Goal: Transaction & Acquisition: Purchase product/service

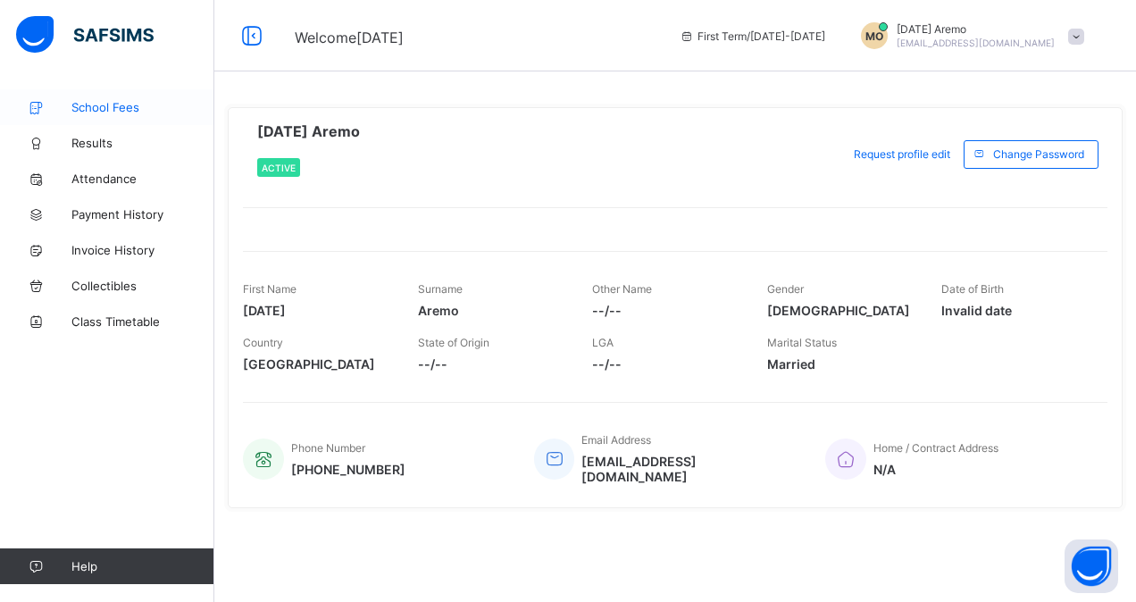
click at [88, 97] on link "School Fees" at bounding box center [107, 107] width 214 height 36
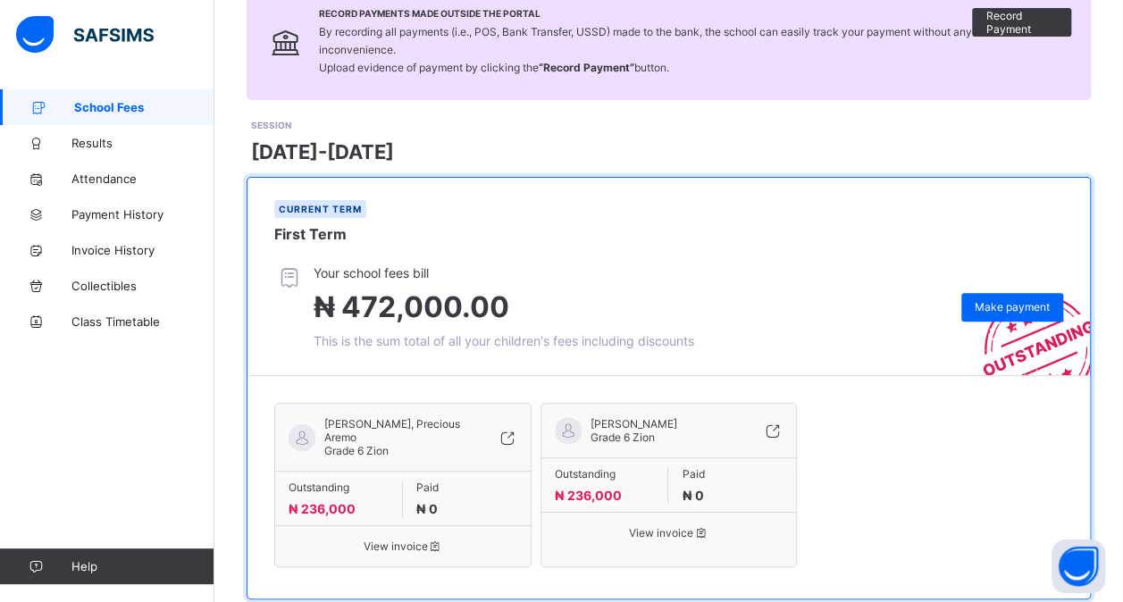
scroll to position [184, 0]
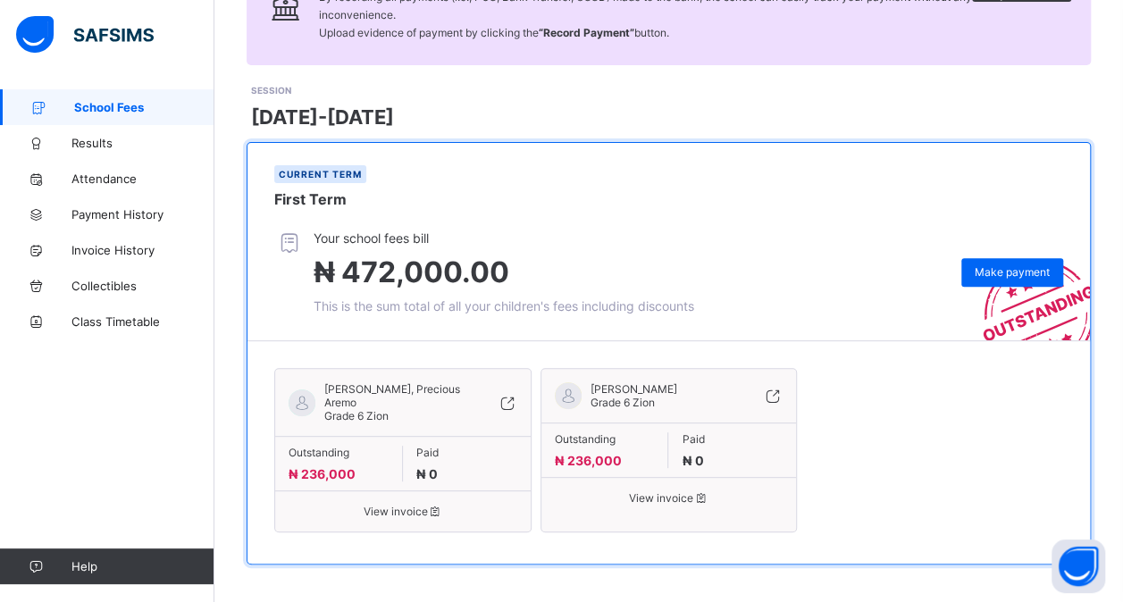
click at [639, 389] on span "[PERSON_NAME]" at bounding box center [633, 388] width 87 height 13
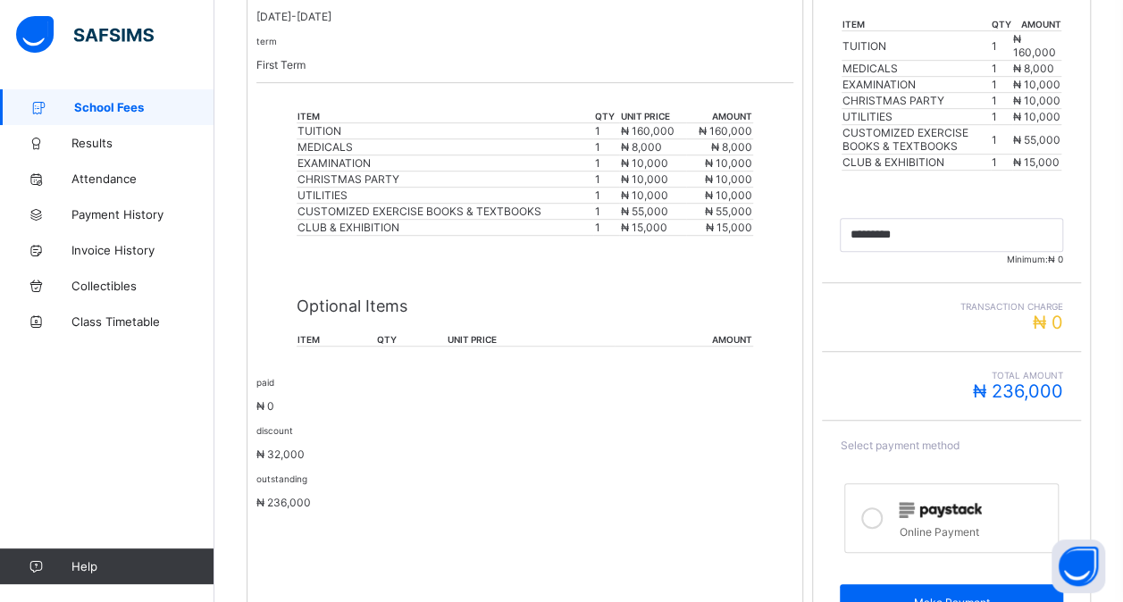
scroll to position [447, 0]
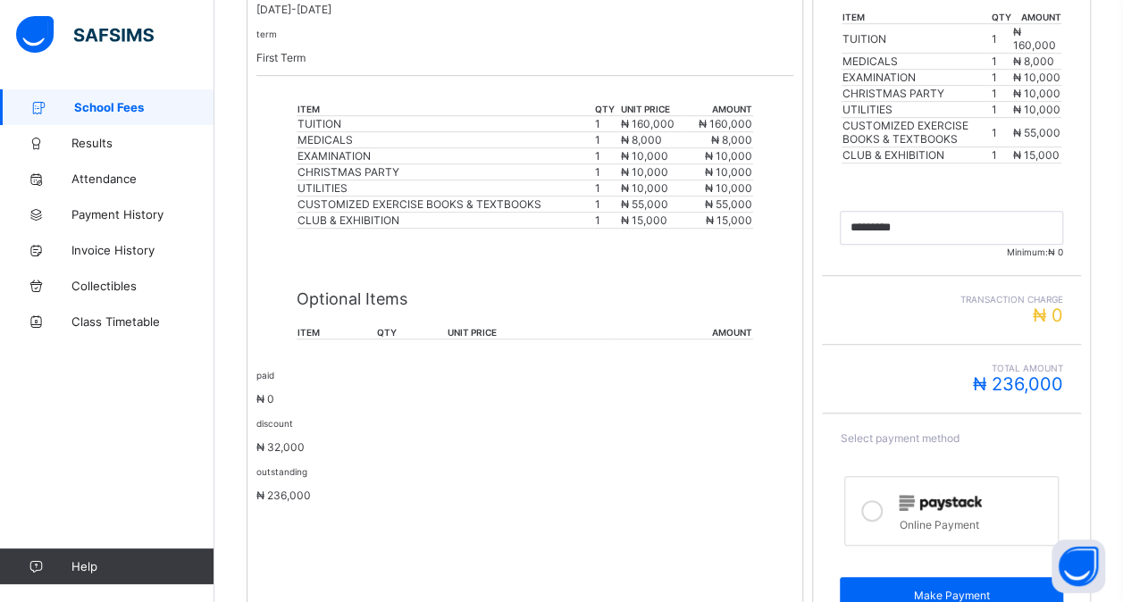
click at [345, 289] on p "Optional Items" at bounding box center [525, 298] width 456 height 19
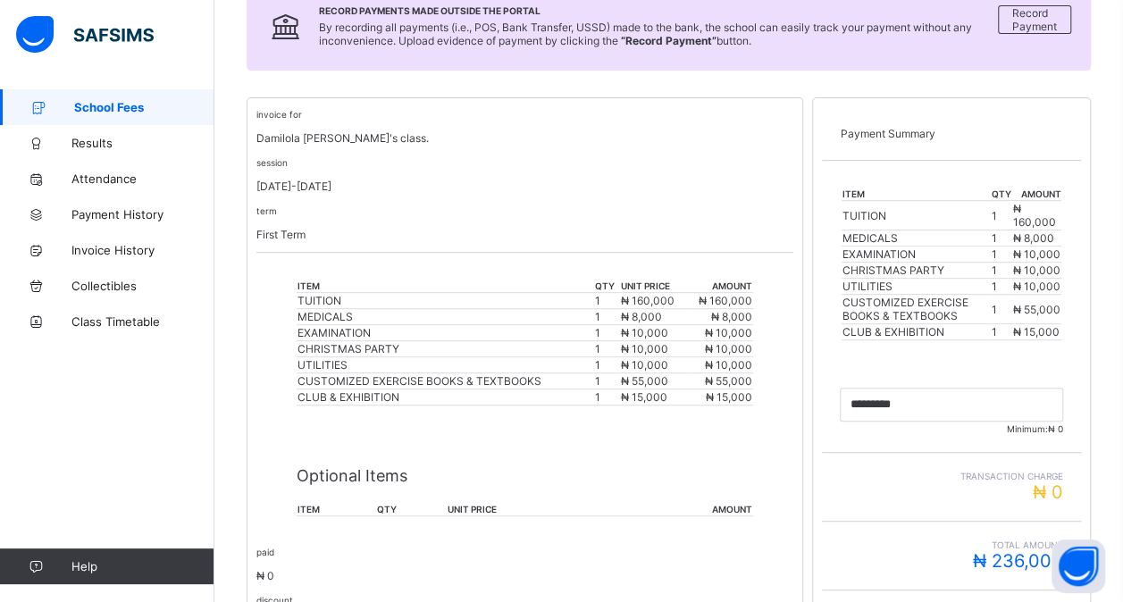
scroll to position [165, 0]
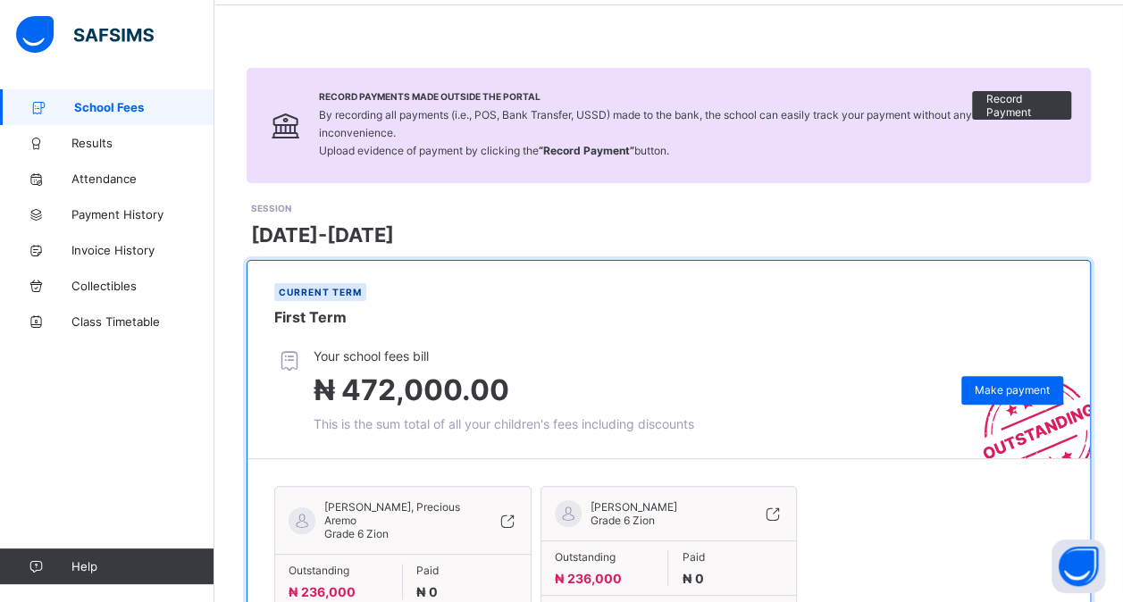
scroll to position [184, 0]
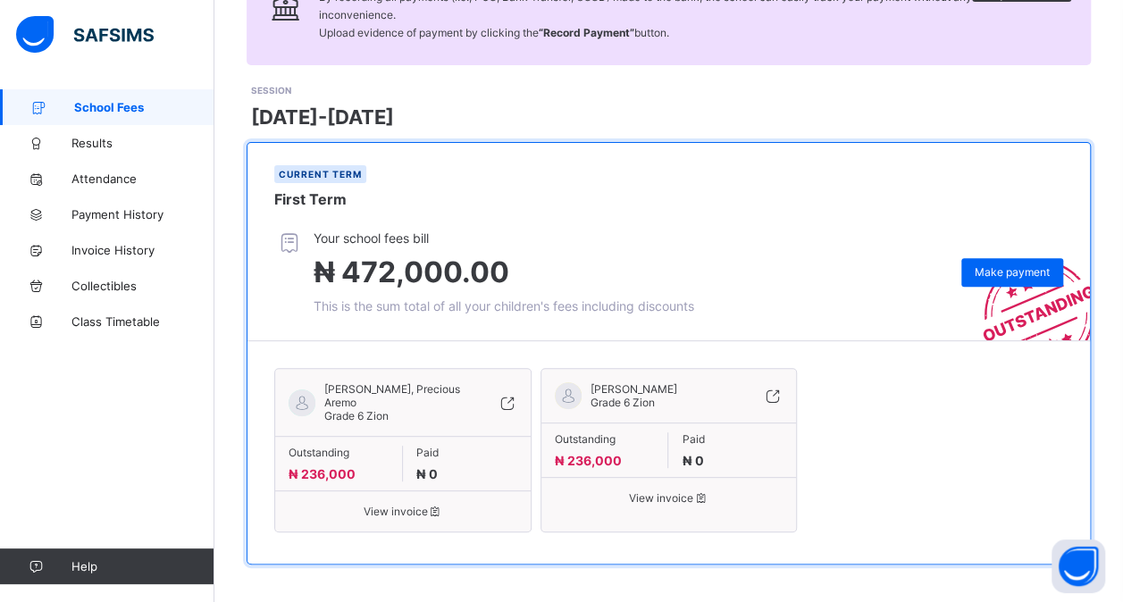
click at [674, 493] on span "View invoice" at bounding box center [669, 497] width 229 height 13
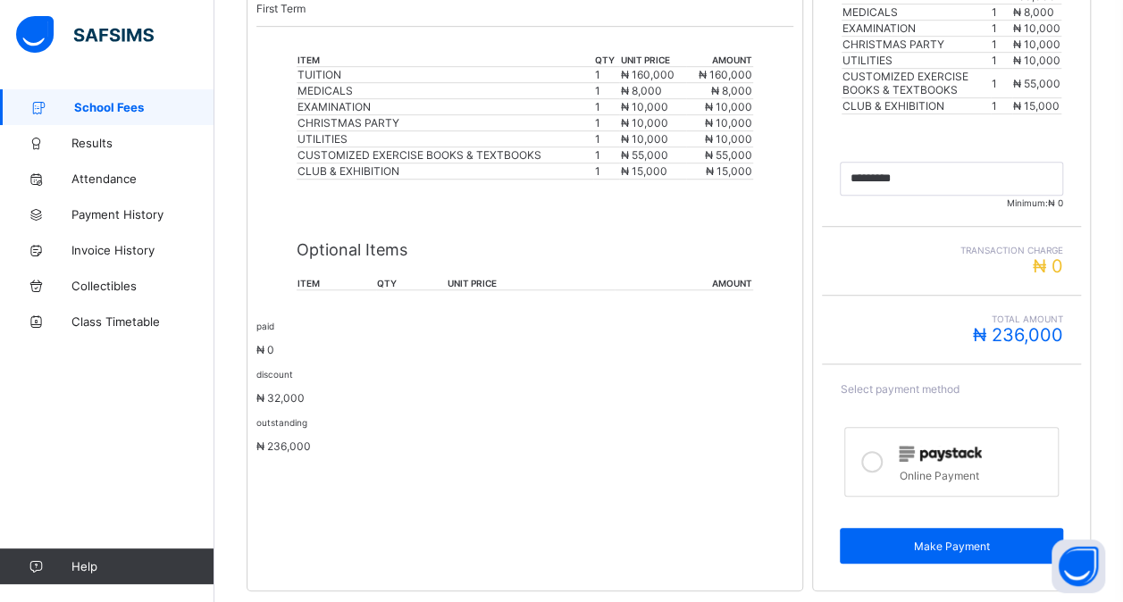
scroll to position [523, 0]
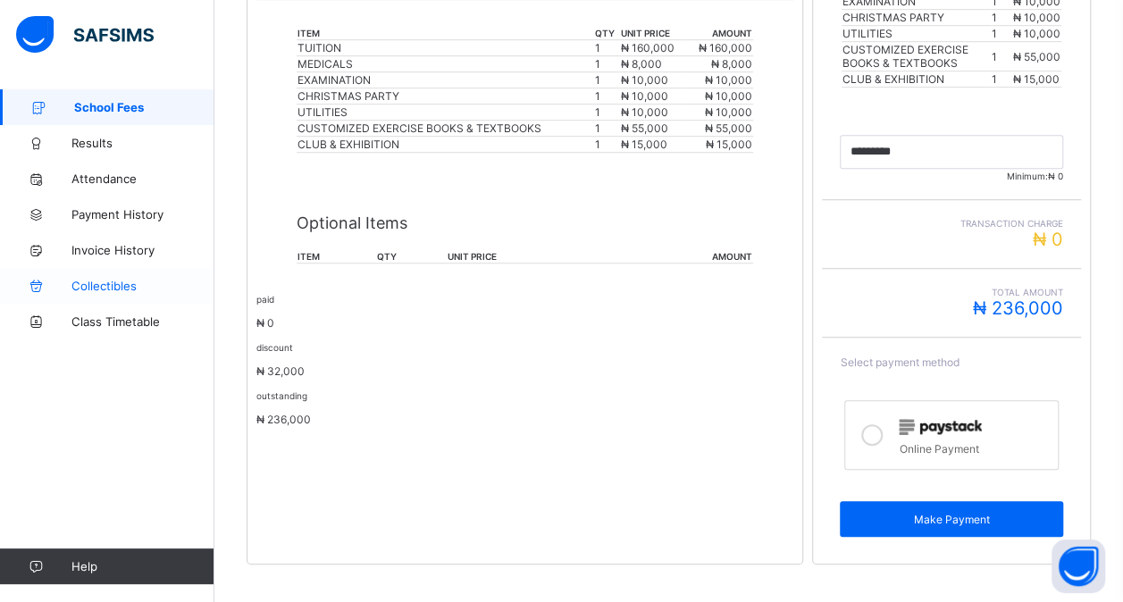
click at [113, 289] on span "Collectibles" at bounding box center [142, 286] width 143 height 14
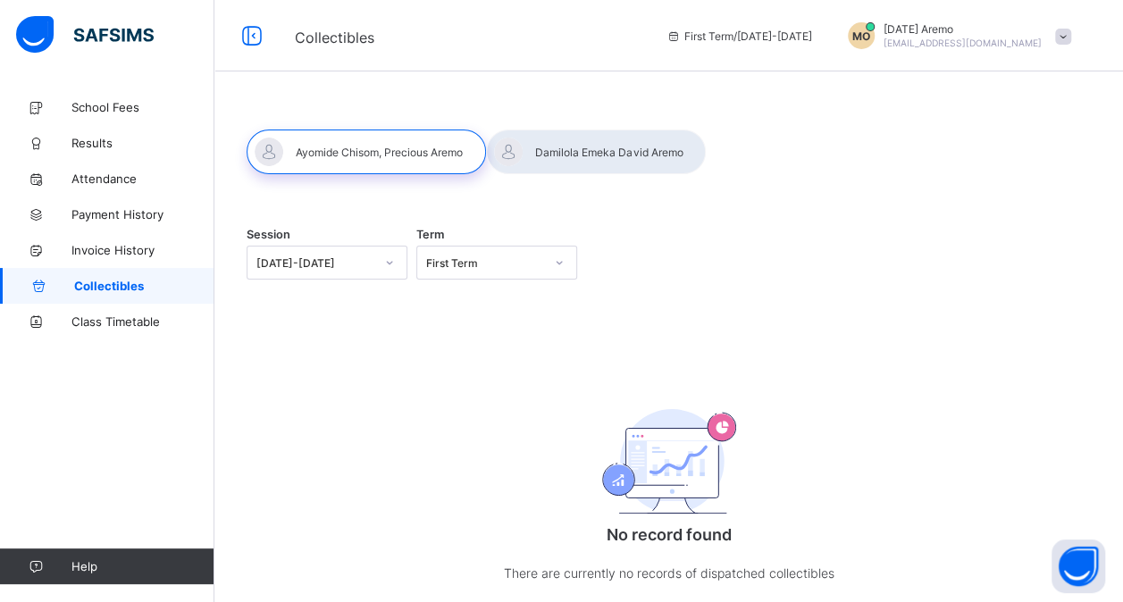
click at [588, 152] on div at bounding box center [596, 152] width 220 height 45
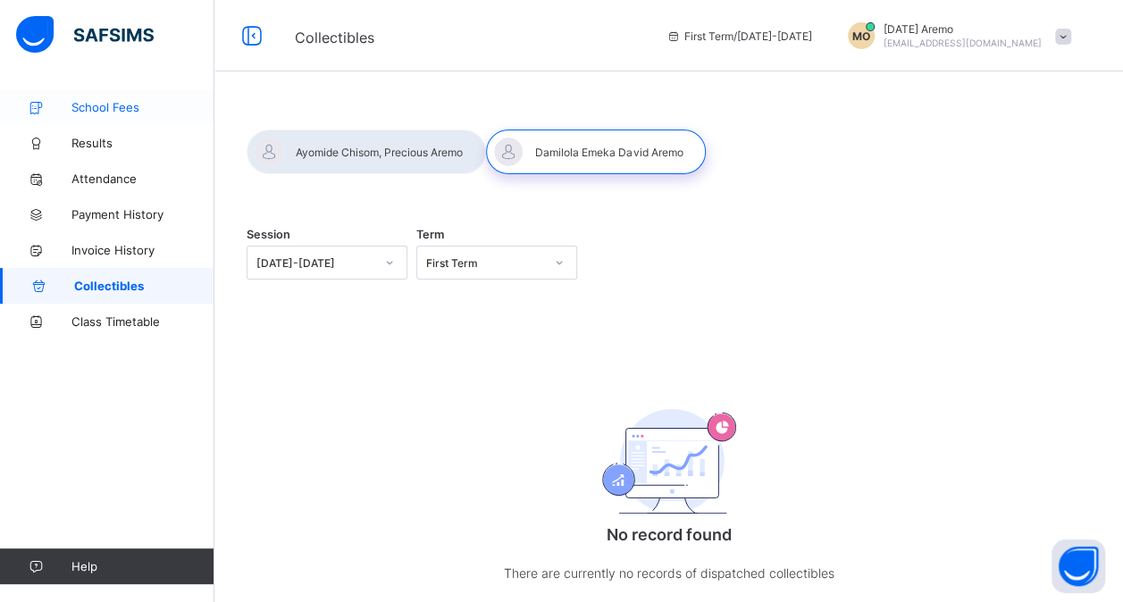
click at [112, 110] on span "School Fees" at bounding box center [142, 107] width 143 height 14
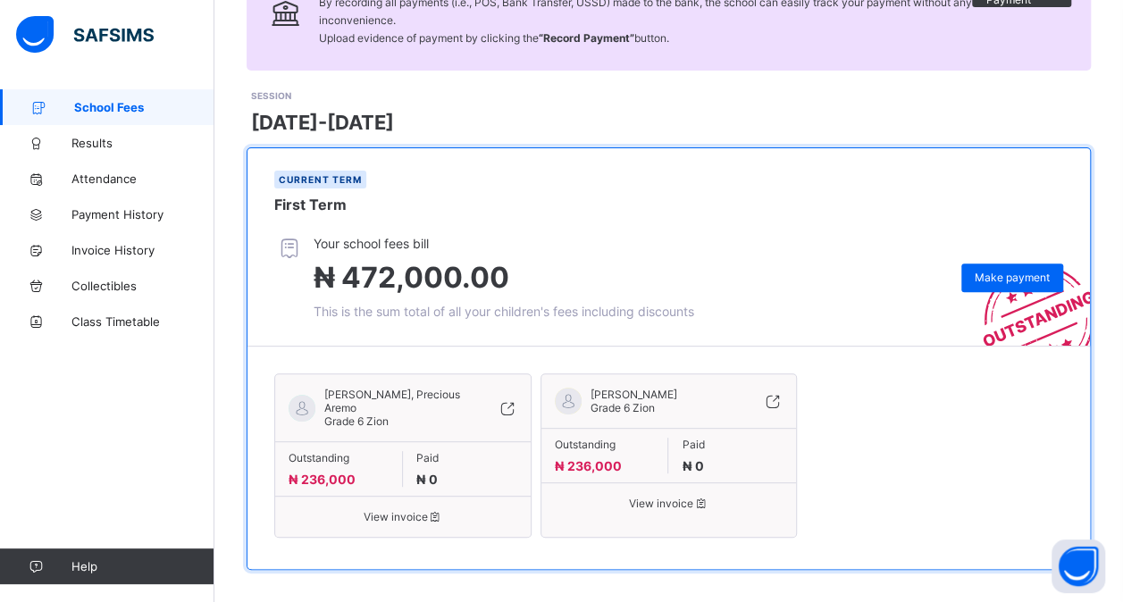
scroll to position [184, 0]
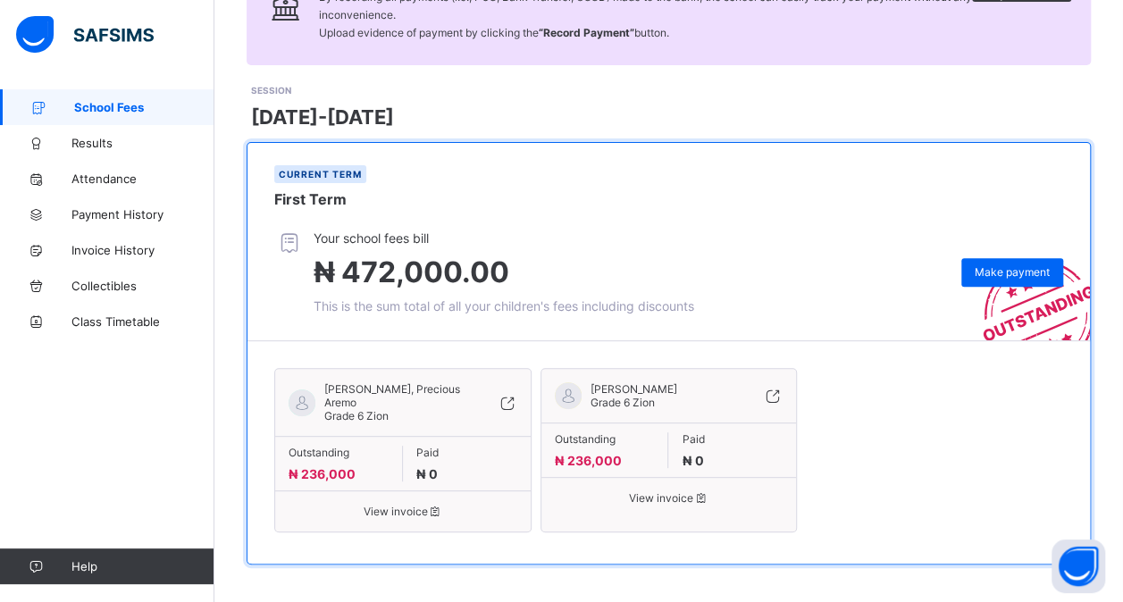
click at [674, 492] on span "View invoice" at bounding box center [669, 497] width 229 height 13
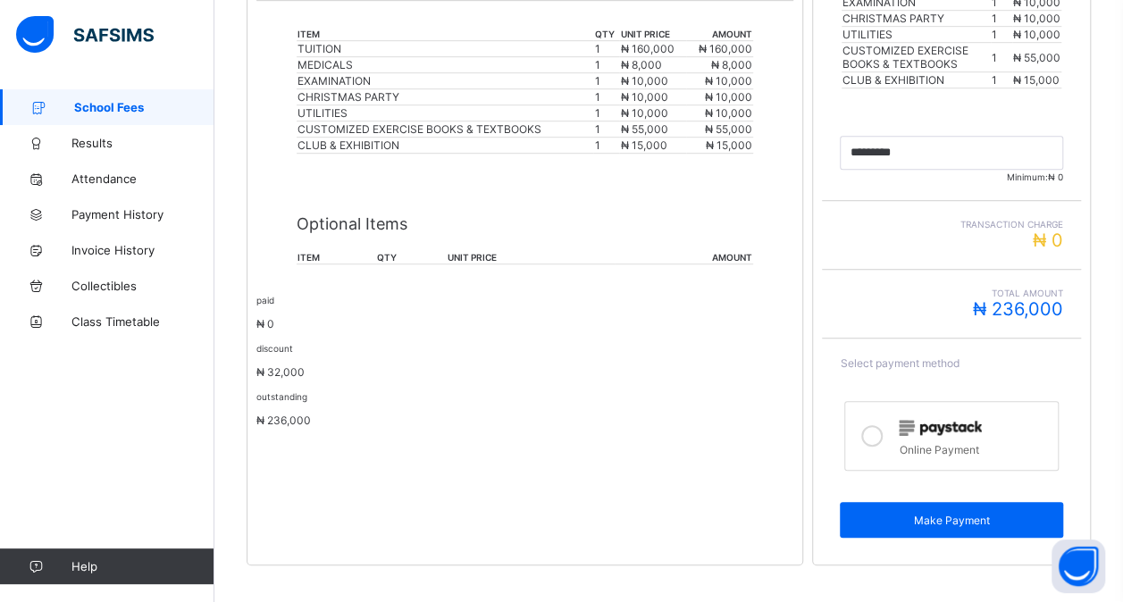
scroll to position [523, 0]
click at [882, 424] on icon at bounding box center [871, 434] width 21 height 21
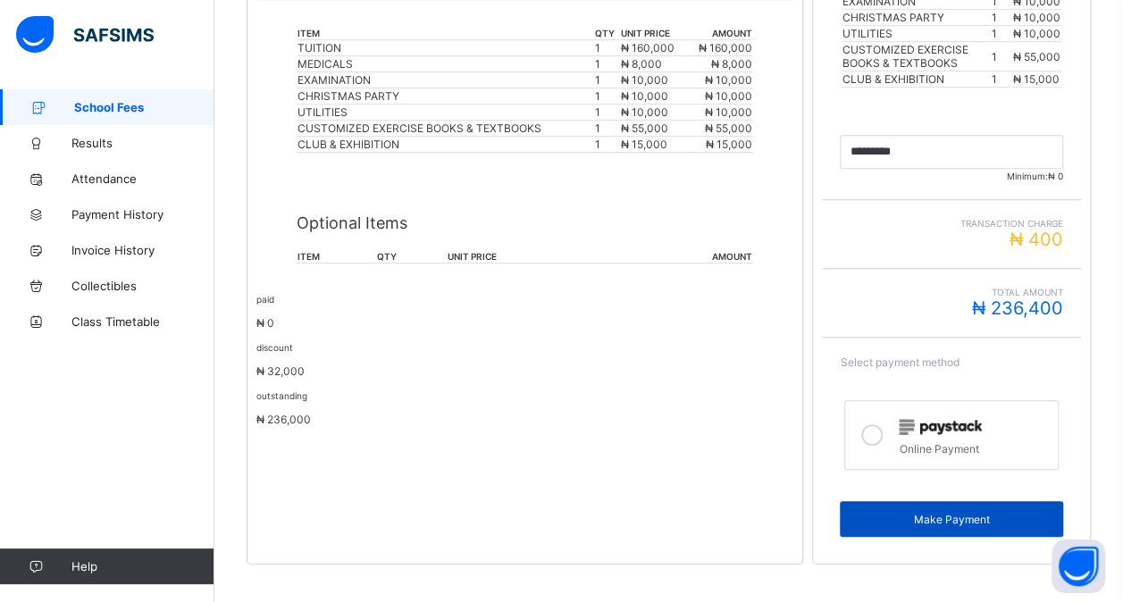
click at [948, 513] on span "Make Payment" at bounding box center [951, 519] width 197 height 13
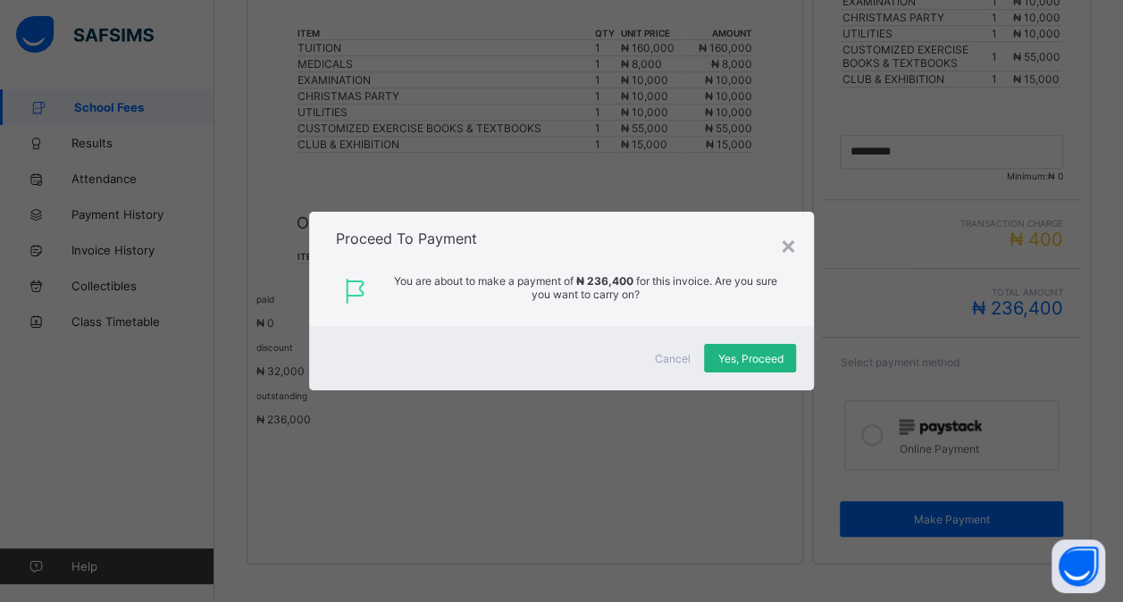
click at [754, 347] on div "Yes, Proceed" at bounding box center [750, 358] width 92 height 29
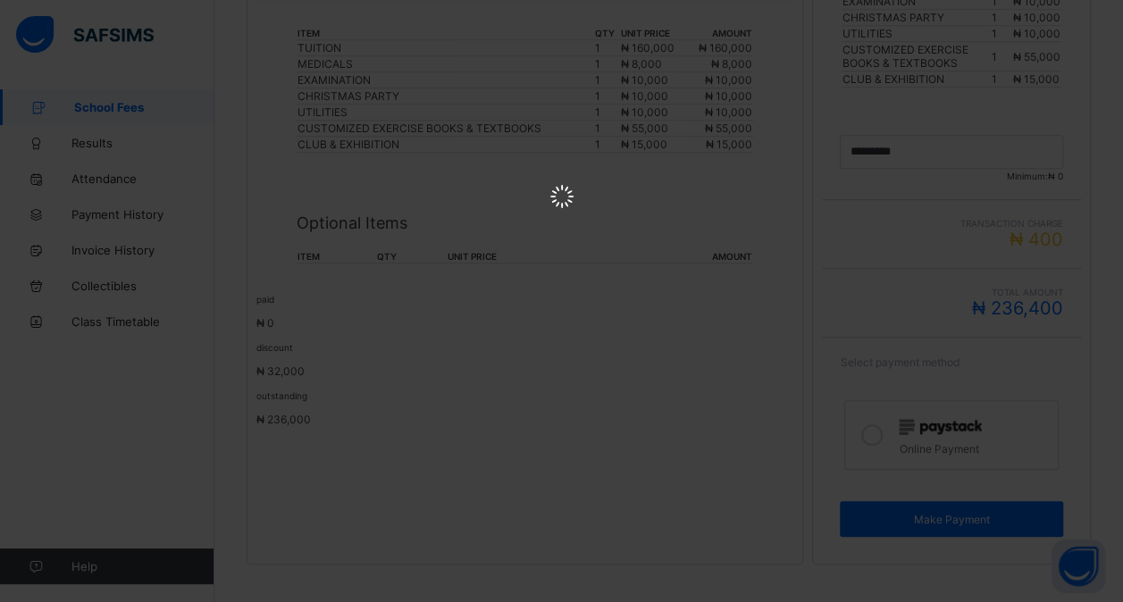
scroll to position [0, 0]
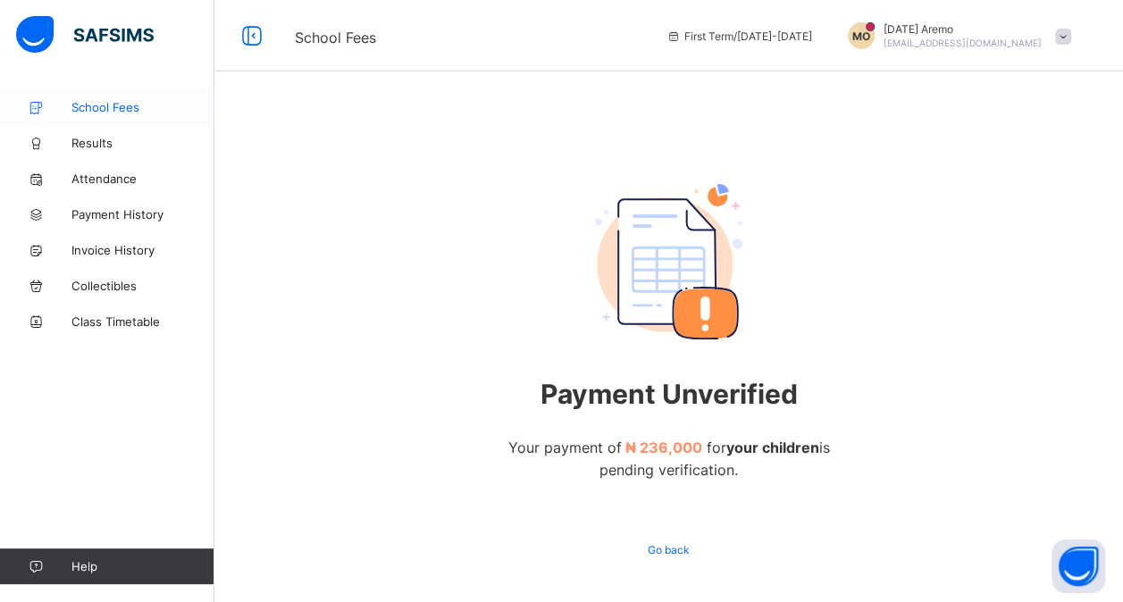
click at [114, 102] on span "School Fees" at bounding box center [142, 107] width 143 height 14
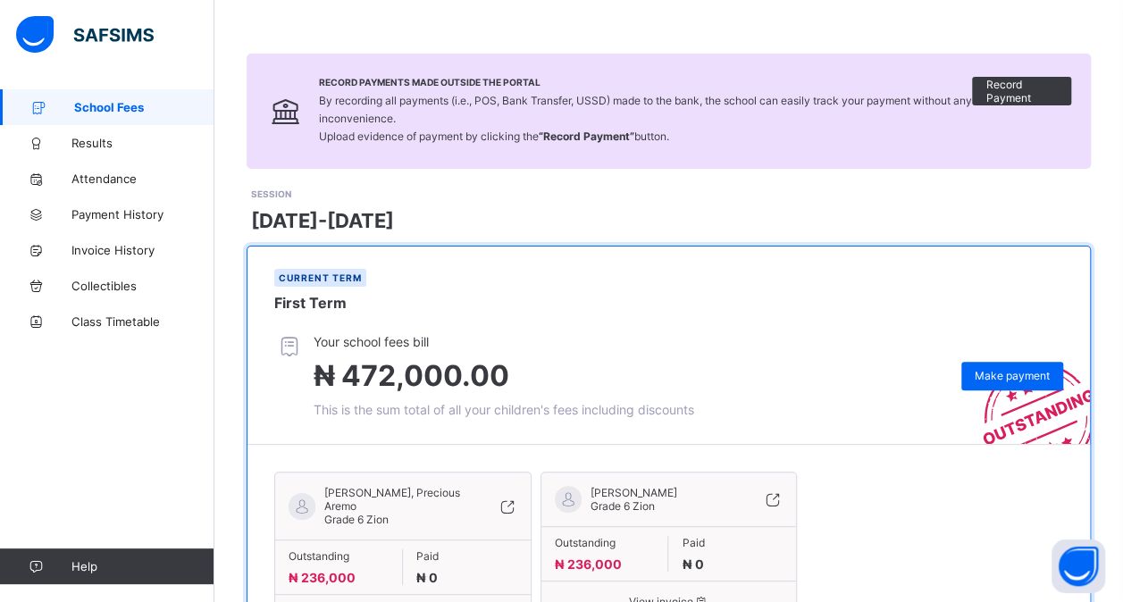
scroll to position [184, 0]
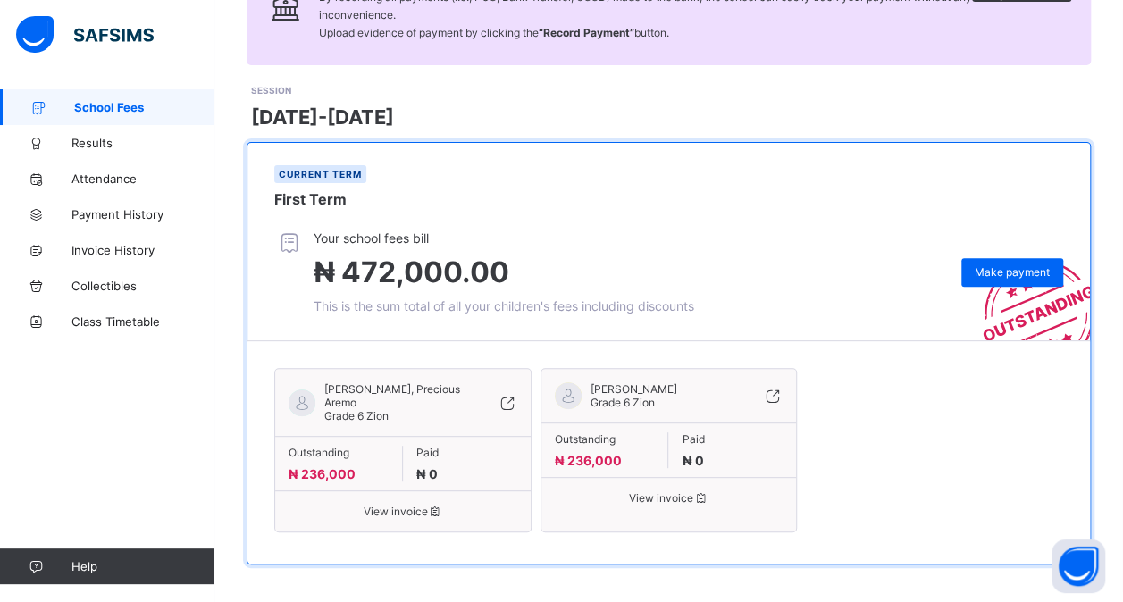
click at [708, 493] on icon at bounding box center [700, 497] width 15 height 13
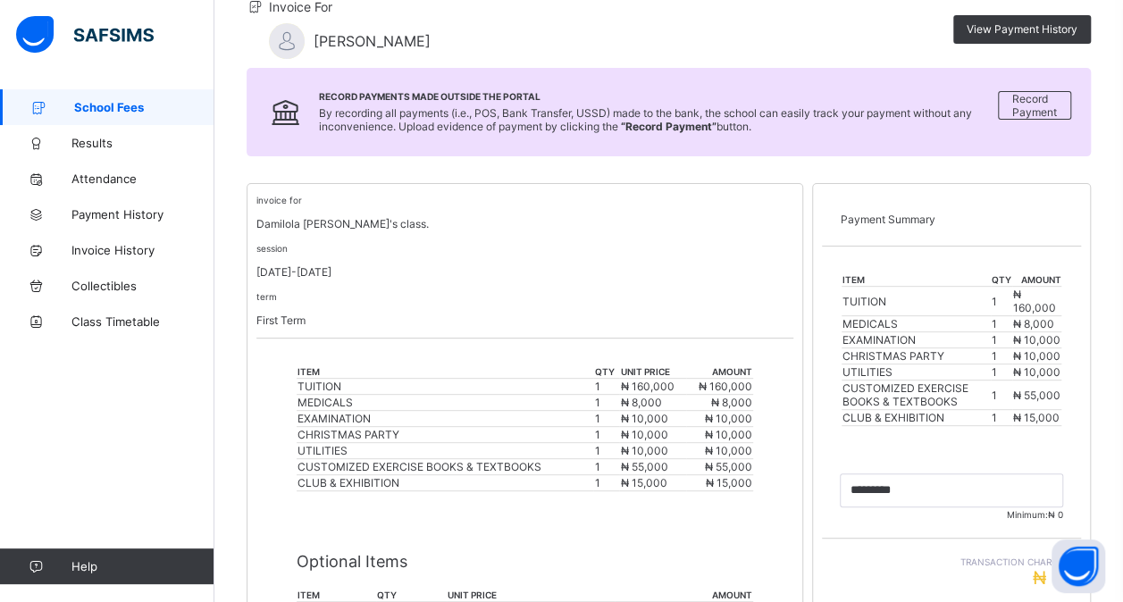
click at [314, 235] on div "invoice for [PERSON_NAME]'s class. session [DATE]-[DATE] term First Term" at bounding box center [524, 266] width 537 height 146
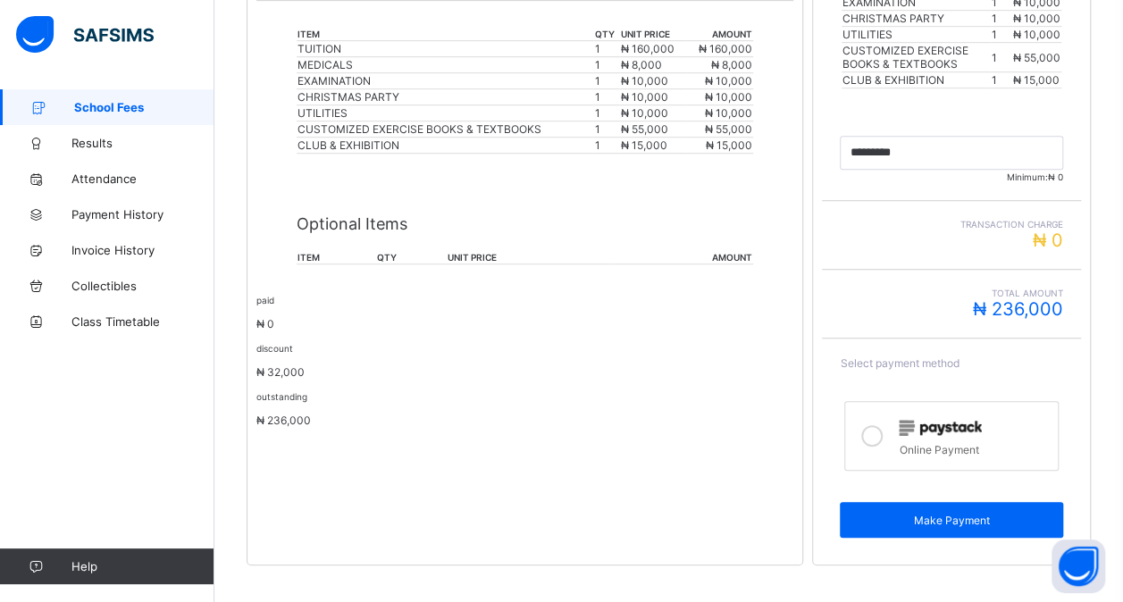
scroll to position [523, 0]
click at [303, 250] on th "item" at bounding box center [337, 256] width 80 height 13
click at [463, 250] on th "unit price" at bounding box center [531, 256] width 168 height 13
click at [740, 231] on div "Optional Items item qty unit price amount" at bounding box center [525, 231] width 456 height 102
click at [883, 424] on icon at bounding box center [871, 434] width 21 height 21
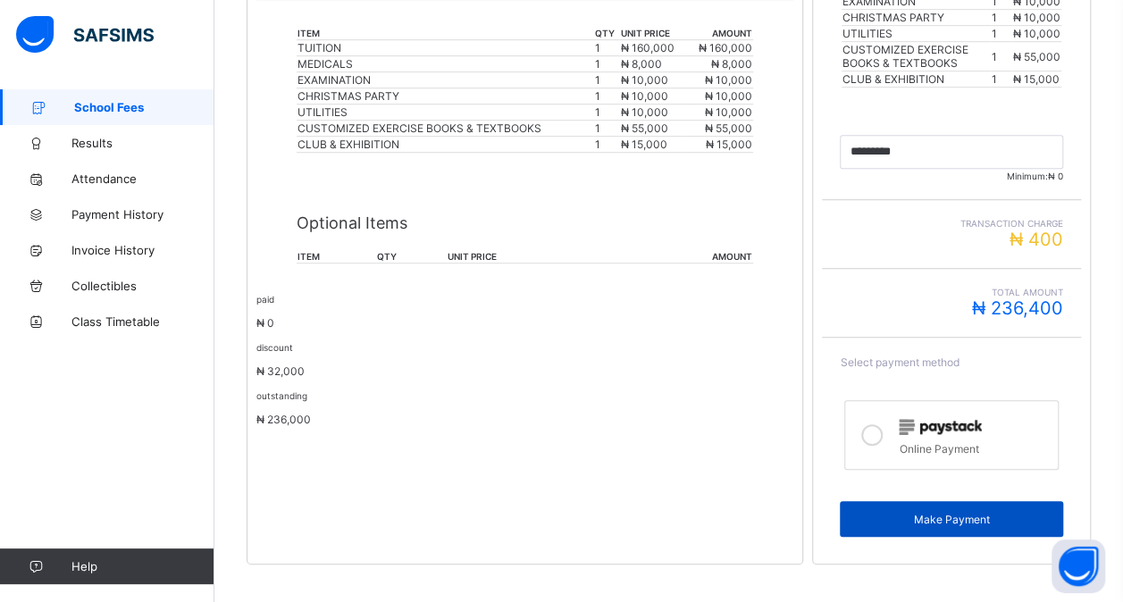
click at [942, 501] on div "Make Payment" at bounding box center [951, 519] width 223 height 36
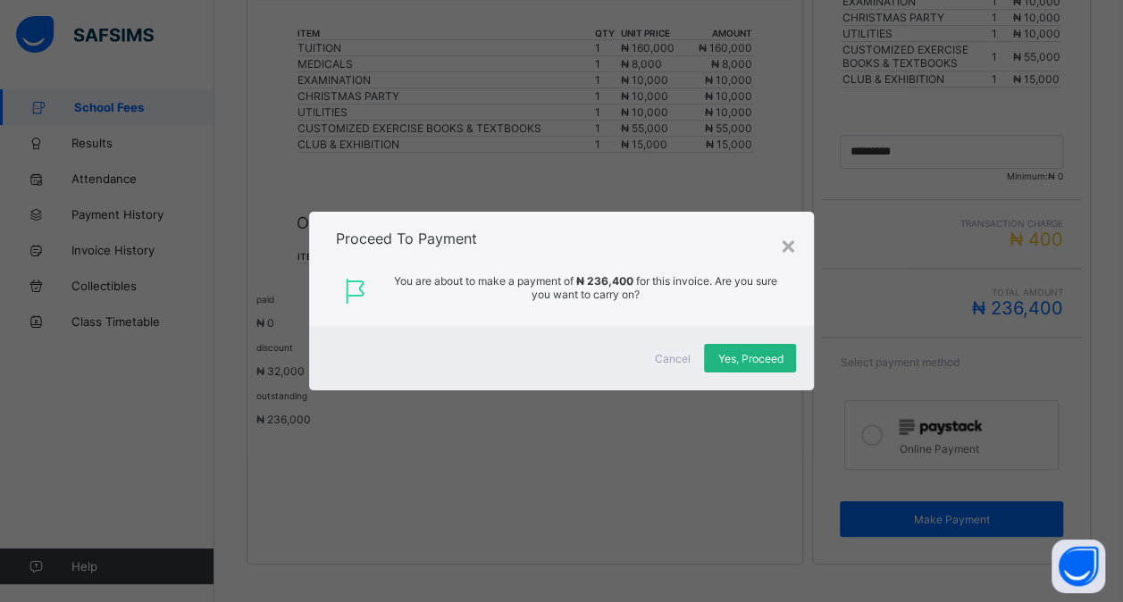
click at [725, 354] on span "Yes, Proceed" at bounding box center [749, 358] width 65 height 13
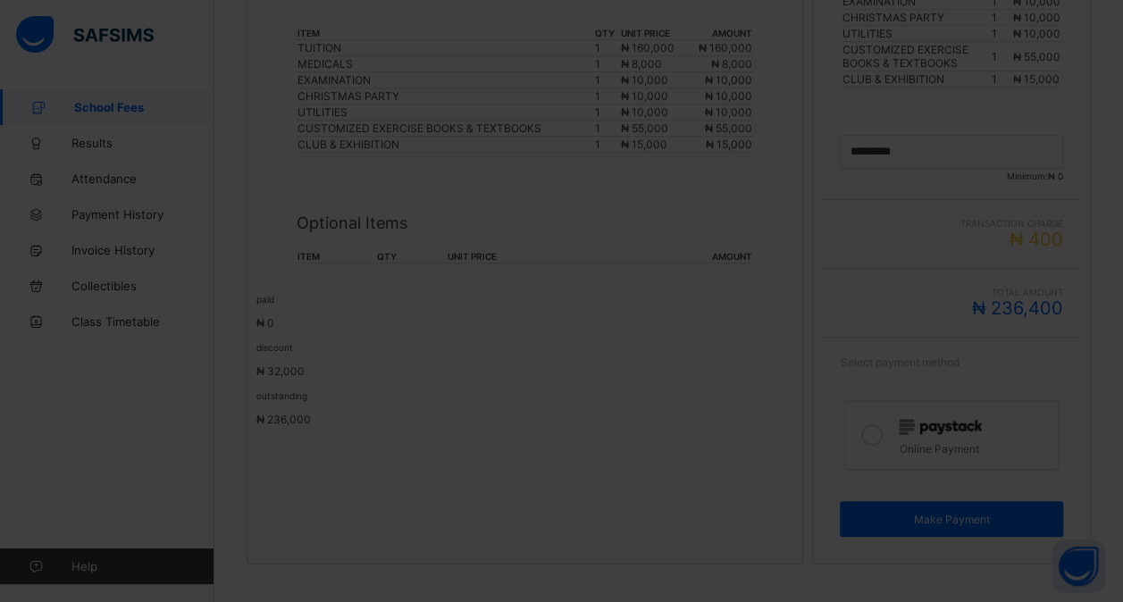
scroll to position [68, 0]
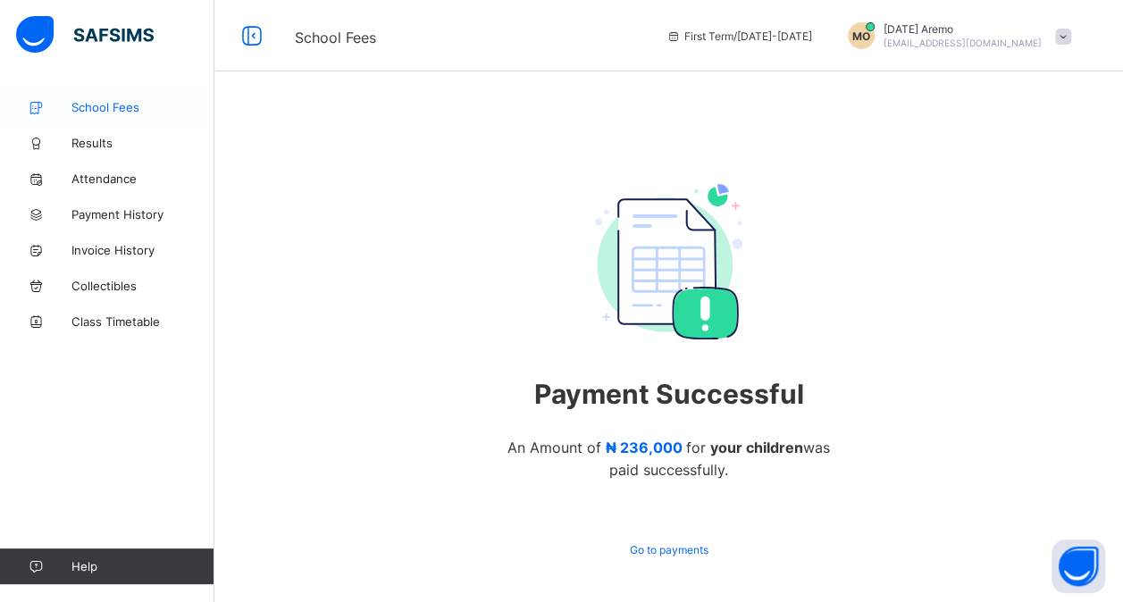
click at [140, 106] on span "School Fees" at bounding box center [142, 107] width 143 height 14
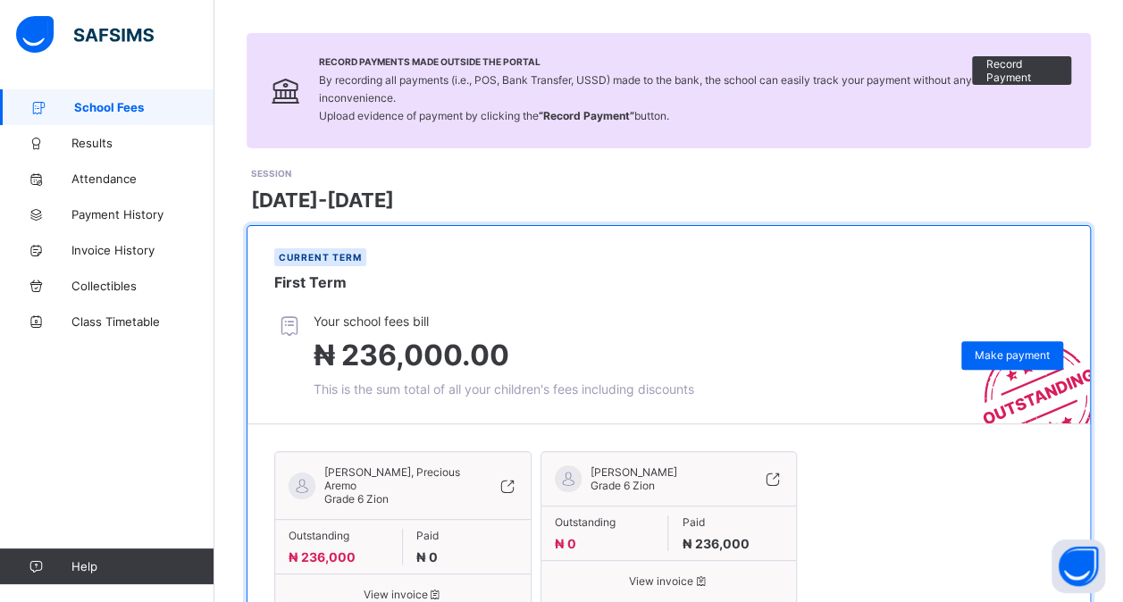
scroll to position [184, 0]
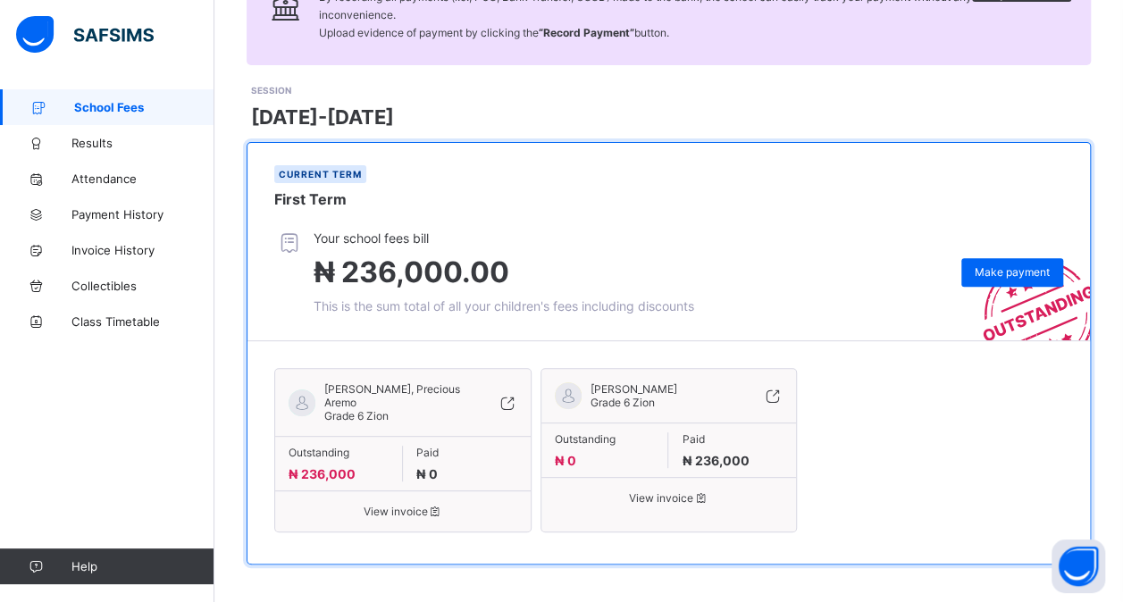
click at [725, 221] on div "Current term First Term" at bounding box center [668, 187] width 842 height 88
click at [677, 495] on span "View invoice" at bounding box center [669, 497] width 229 height 13
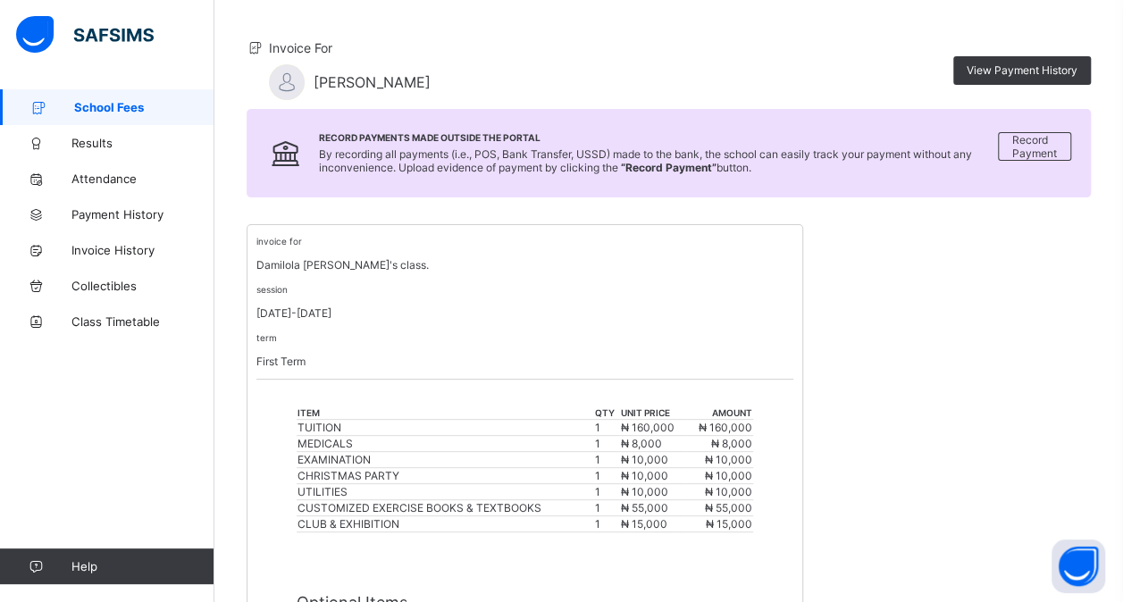
scroll to position [179, 0]
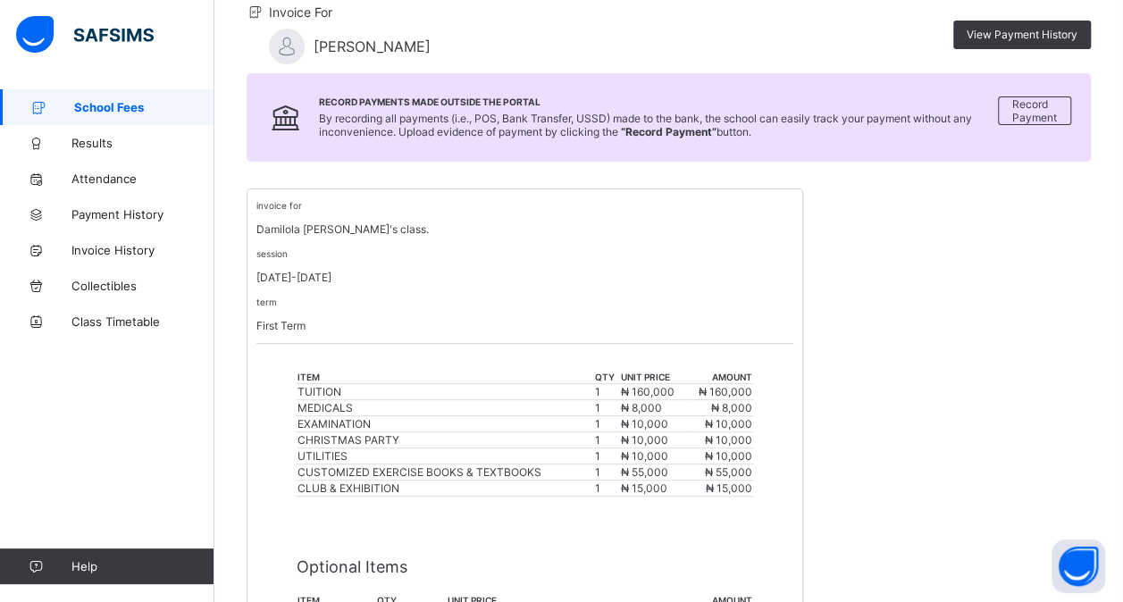
click at [968, 352] on div "invoice for [PERSON_NAME]'s class. session [DATE]-[DATE] term First Term item q…" at bounding box center [669, 489] width 844 height 602
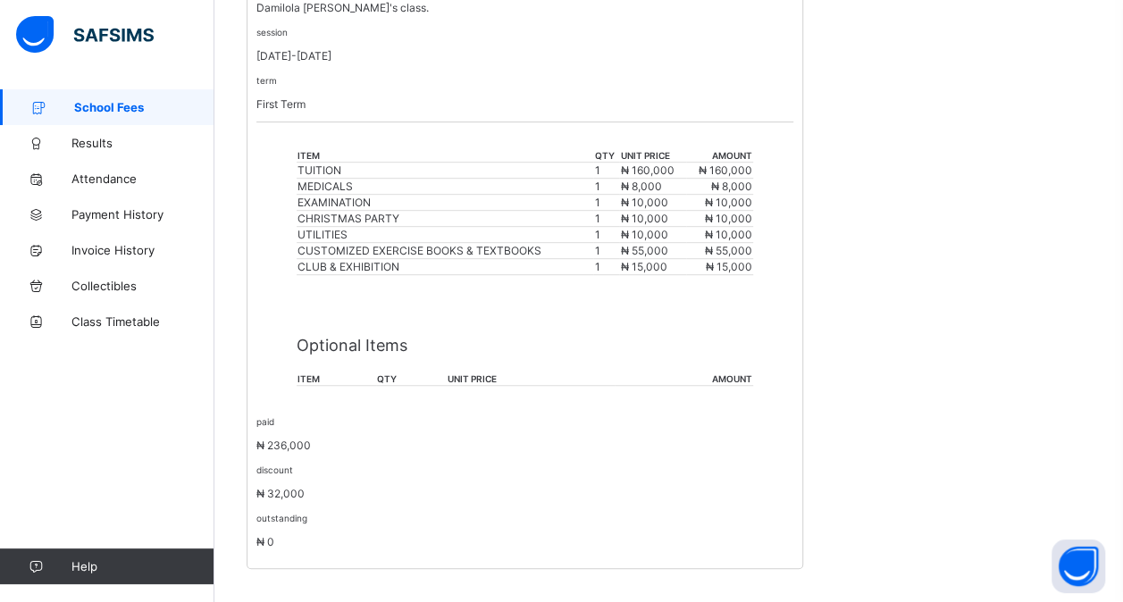
scroll to position [0, 0]
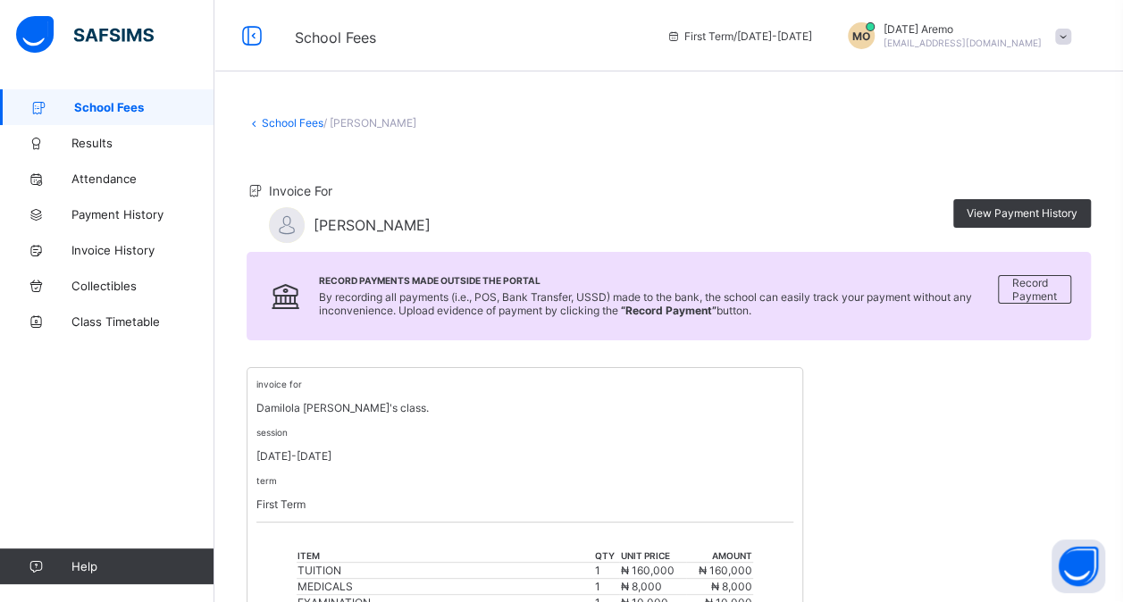
click at [77, 99] on link "School Fees" at bounding box center [107, 107] width 214 height 36
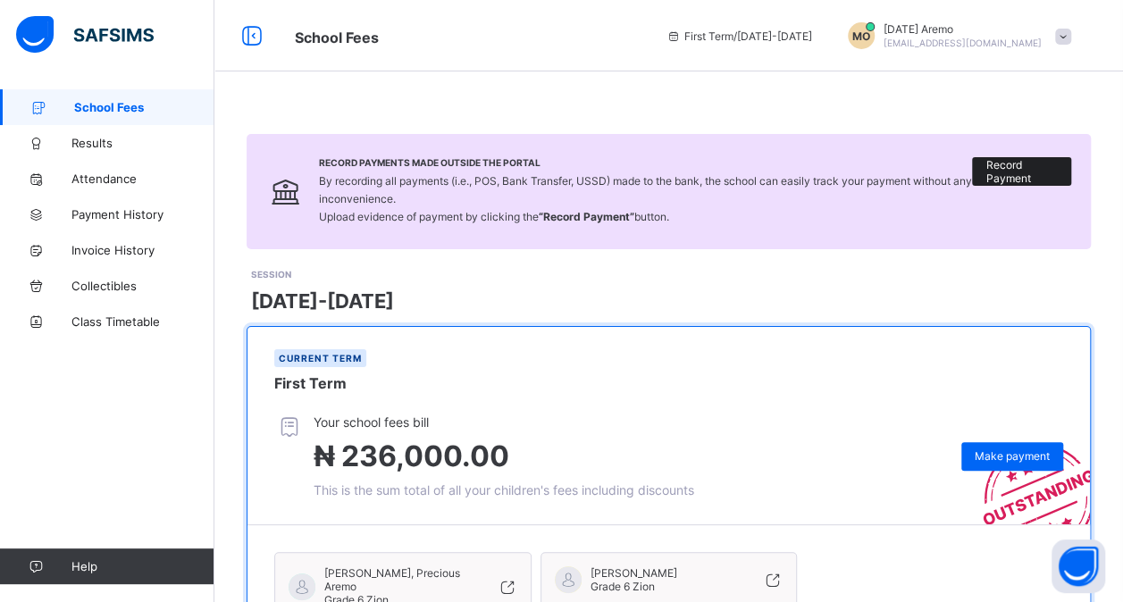
click at [1054, 172] on span "Record Payment" at bounding box center [1021, 171] width 72 height 27
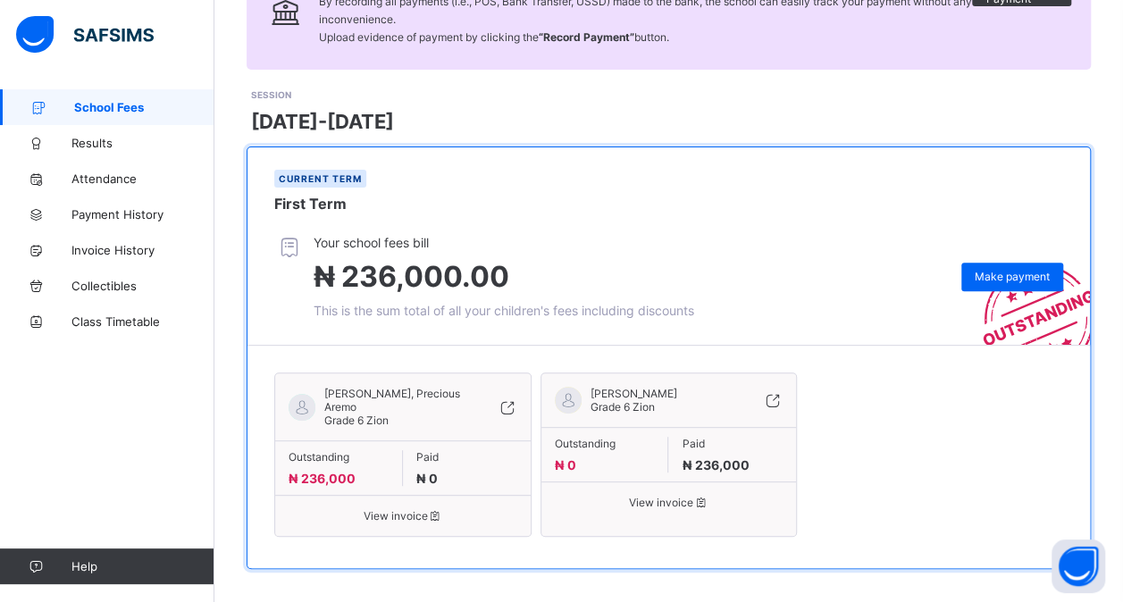
scroll to position [184, 0]
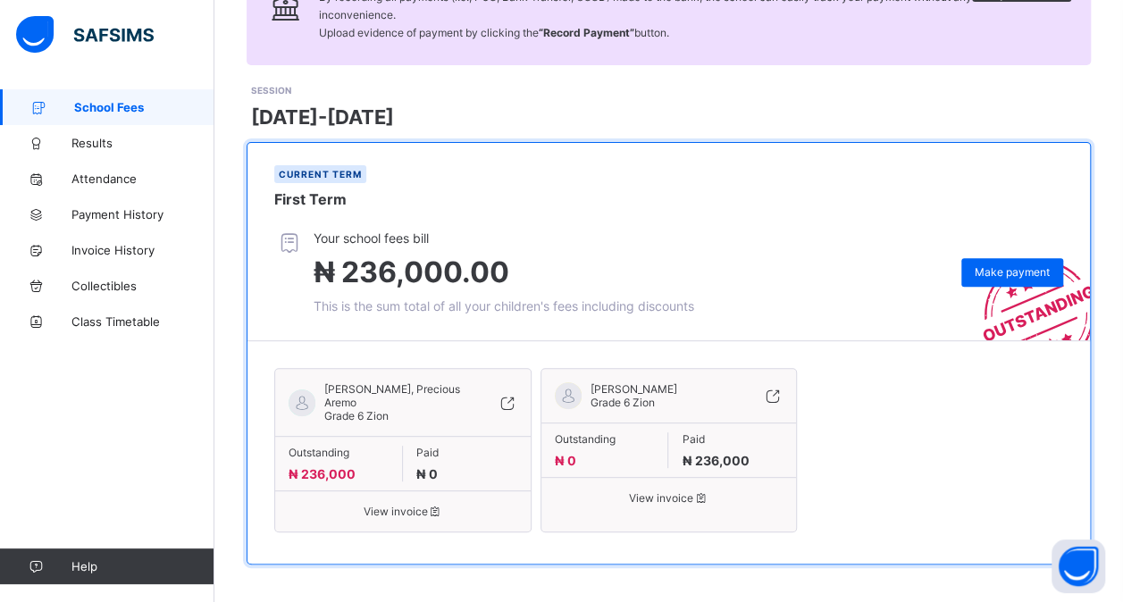
click at [647, 494] on span "View invoice" at bounding box center [669, 497] width 229 height 13
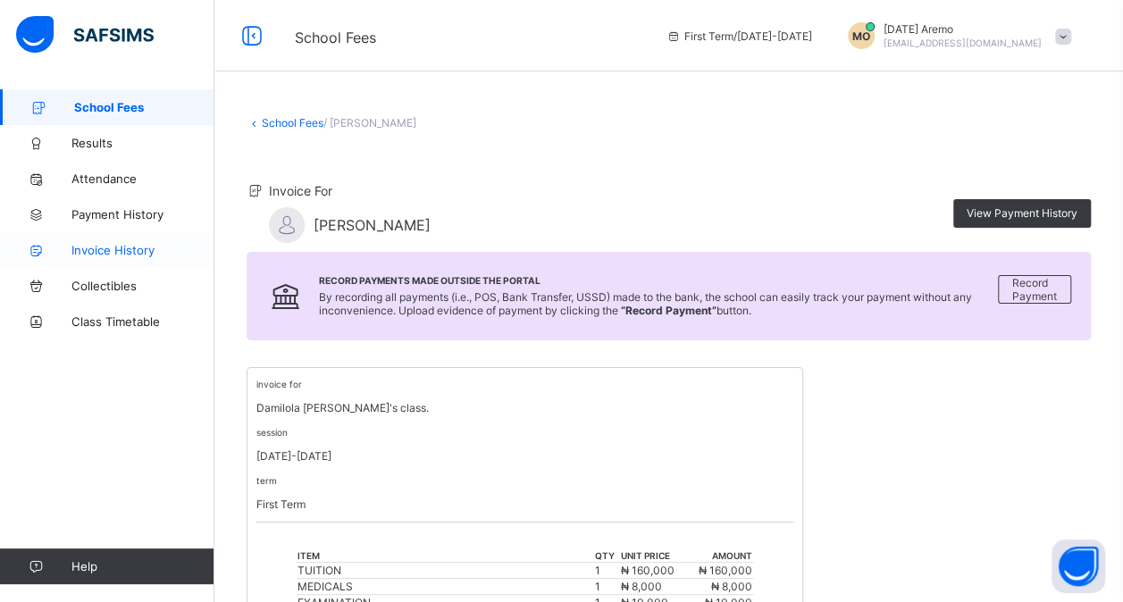
click at [134, 245] on span "Invoice History" at bounding box center [142, 250] width 143 height 14
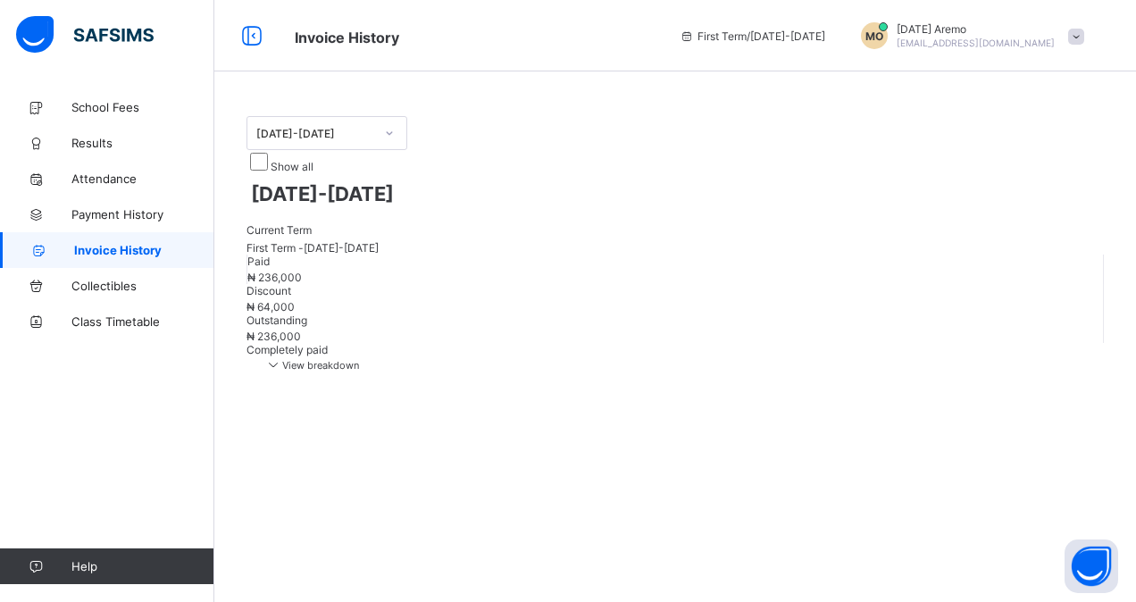
click at [359, 359] on span "View breakdown" at bounding box center [311, 365] width 95 height 13
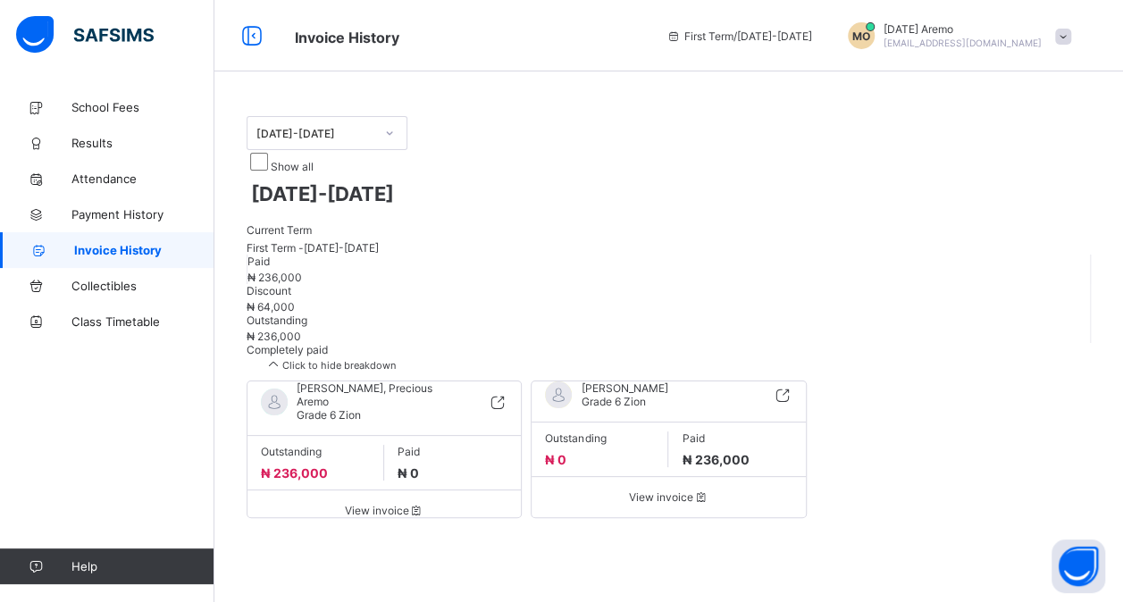
scroll to position [4, 0]
click at [691, 491] on span "View invoice" at bounding box center [668, 496] width 247 height 13
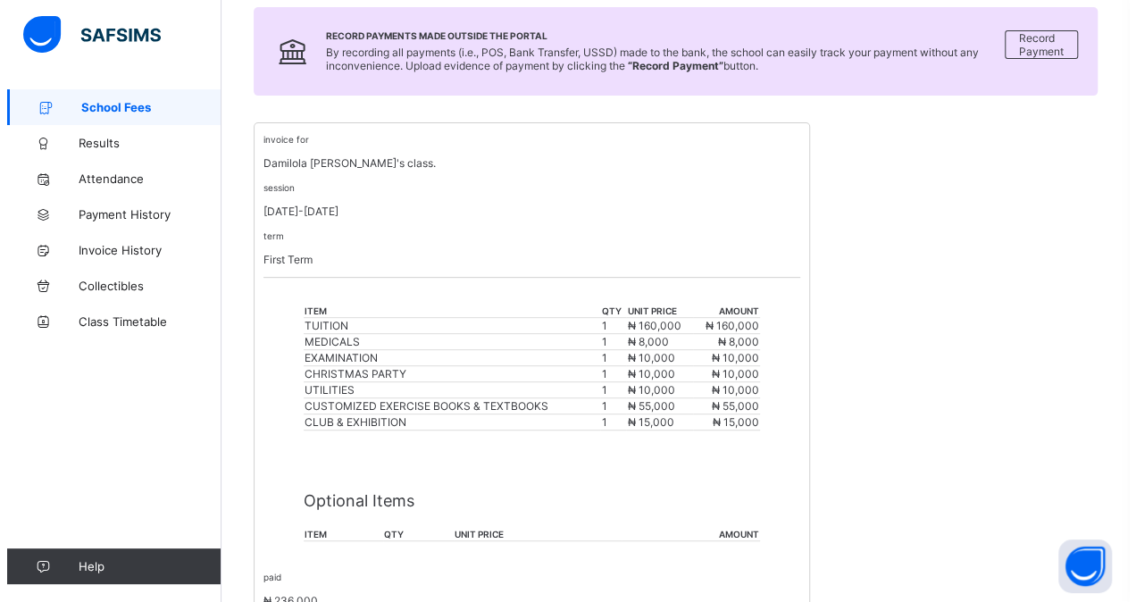
scroll to position [43, 0]
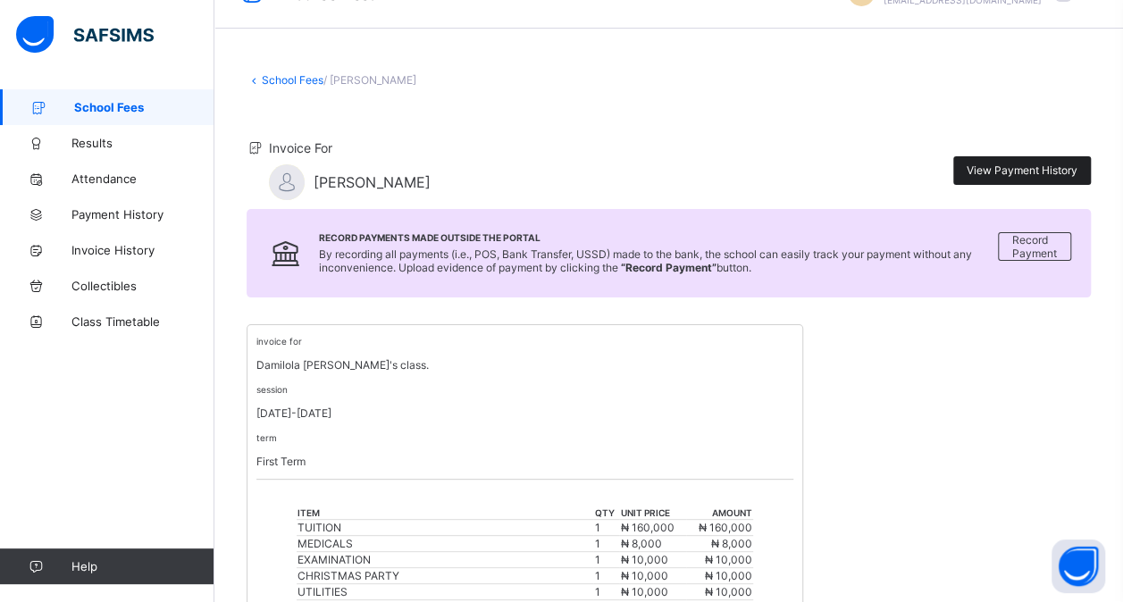
click at [1025, 161] on div "View Payment History" at bounding box center [1022, 170] width 138 height 29
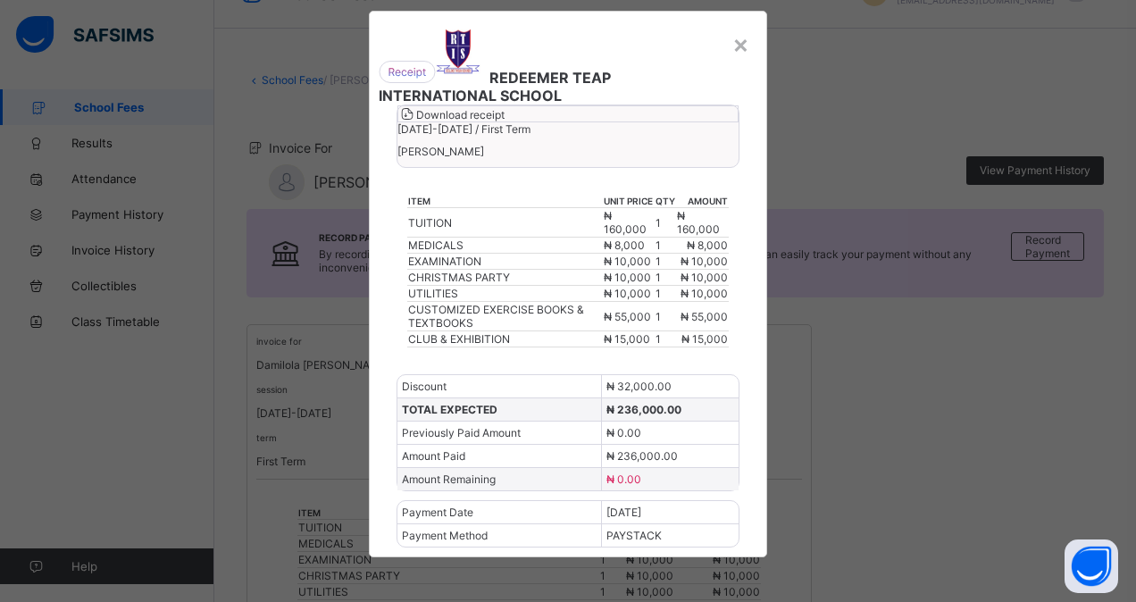
scroll to position [0, 0]
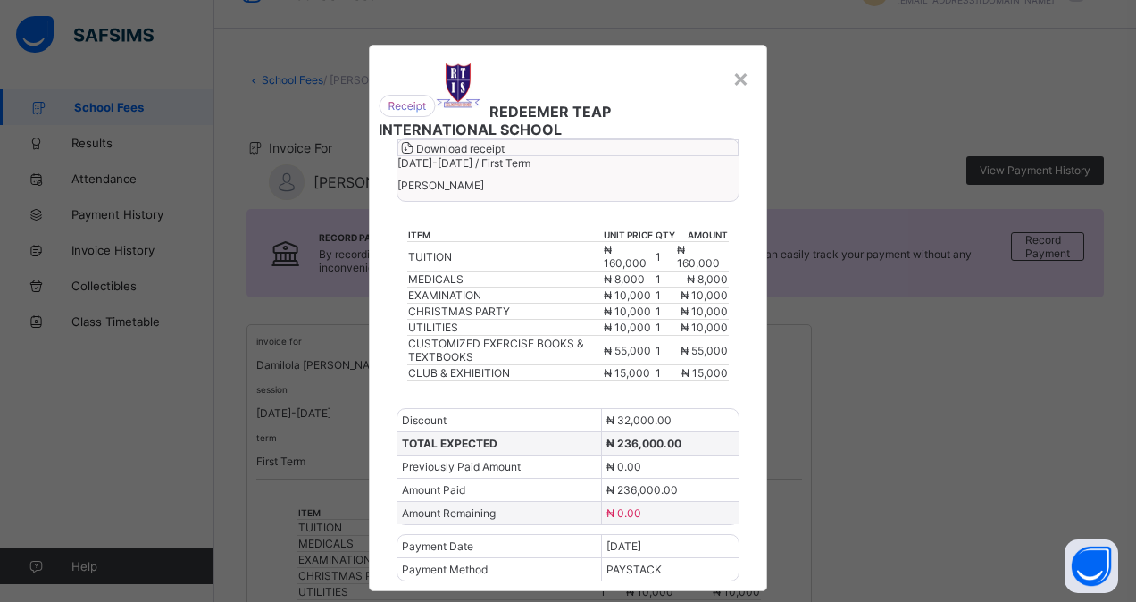
click at [505, 155] on span "Download receipt" at bounding box center [460, 148] width 88 height 13
drag, startPoint x: 1126, startPoint y: 280, endPoint x: 1126, endPoint y: 367, distance: 86.6
click at [1126, 367] on div "× REDEEMER TEAP INTERNATIONAL SCHOOL Download receipt [DATE]-[DATE] / First Ter…" at bounding box center [568, 301] width 1136 height 602
click at [566, 138] on span "REDEEMER TEAP INTERNATIONAL SCHOOL" at bounding box center [495, 121] width 232 height 36
click at [505, 155] on span "Download receipt" at bounding box center [460, 148] width 88 height 13
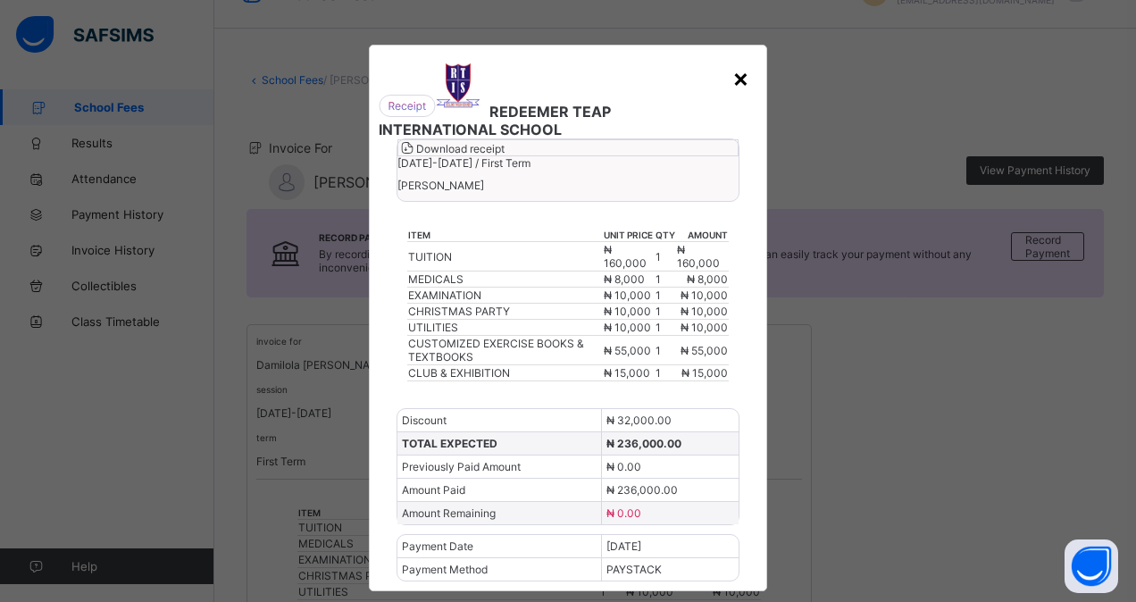
click at [734, 77] on div "×" at bounding box center [741, 78] width 17 height 30
